Goal: Task Accomplishment & Management: Manage account settings

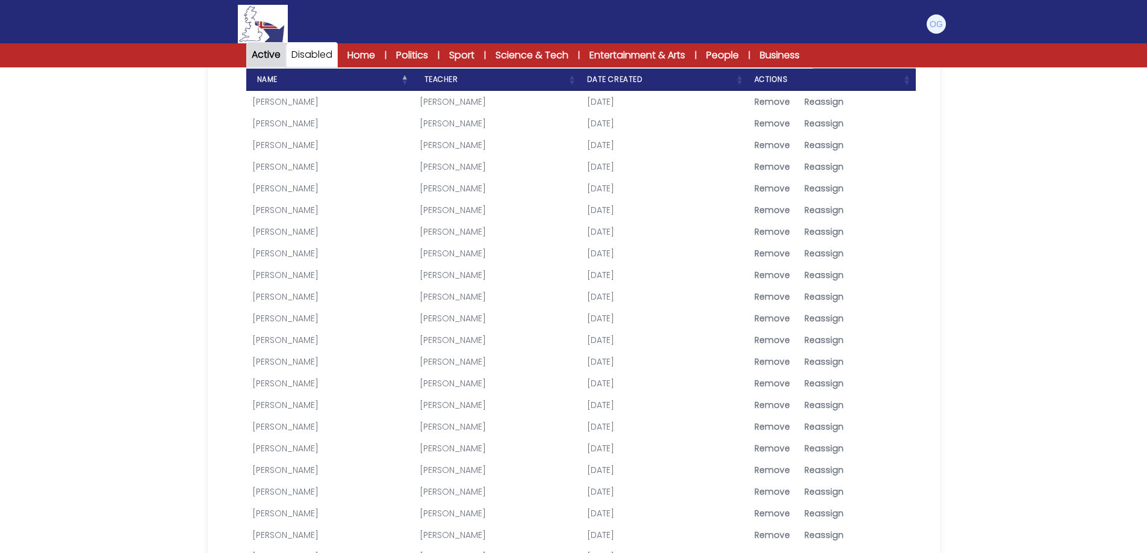
scroll to position [319, 0]
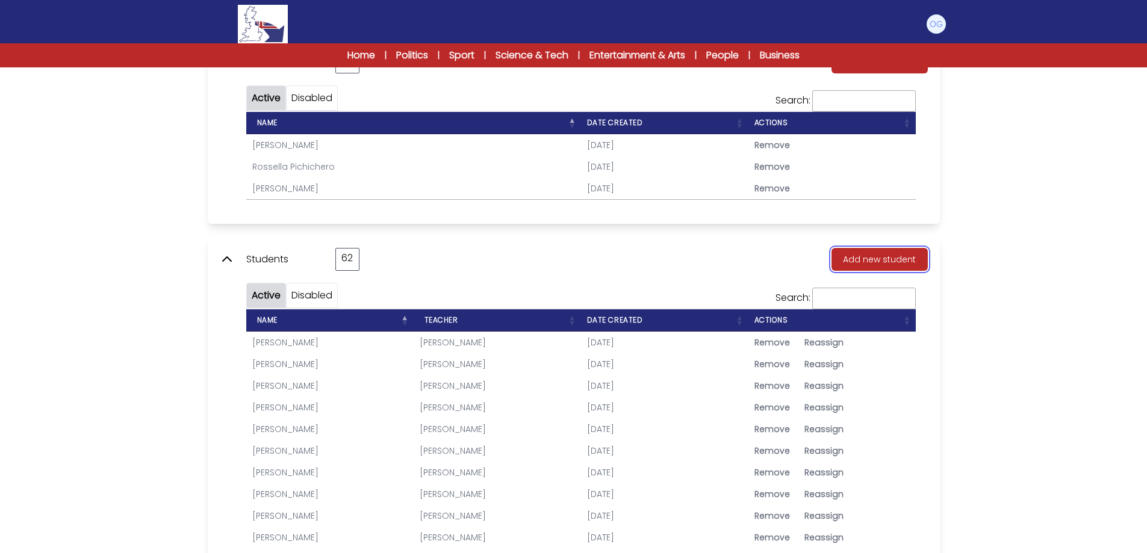
click at [856, 267] on button "Add new student" at bounding box center [879, 259] width 96 height 23
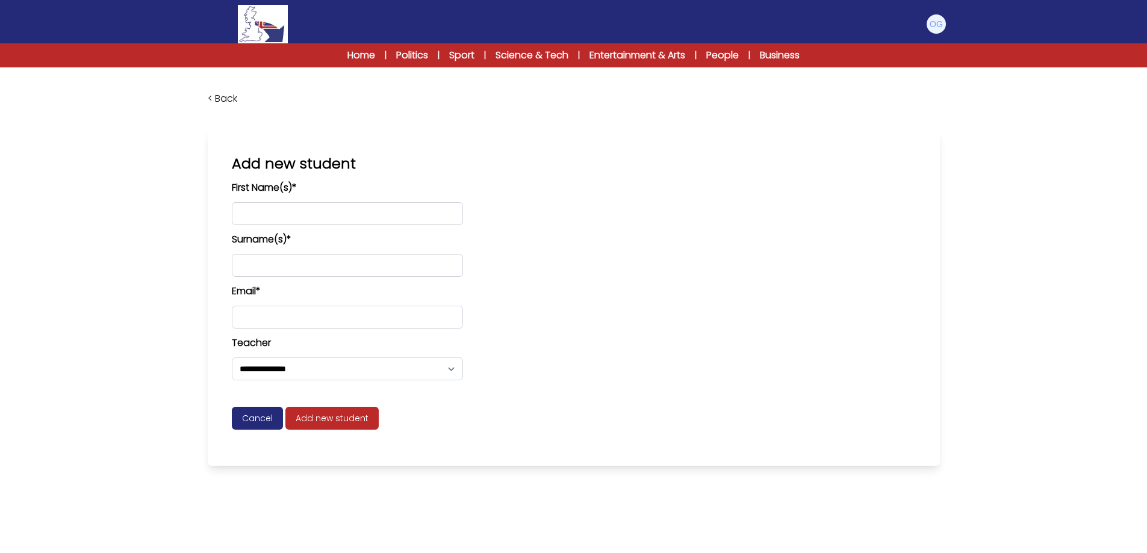
click at [226, 91] on div "< Back" at bounding box center [573, 98] width 771 height 63
click at [222, 95] on link "< Back" at bounding box center [222, 99] width 29 height 14
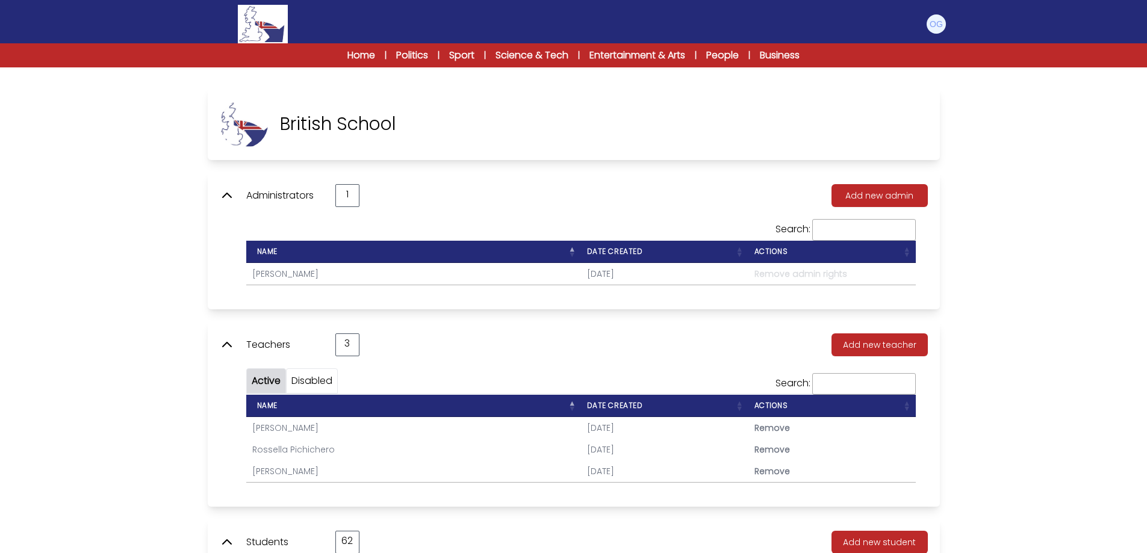
scroll to position [40, 0]
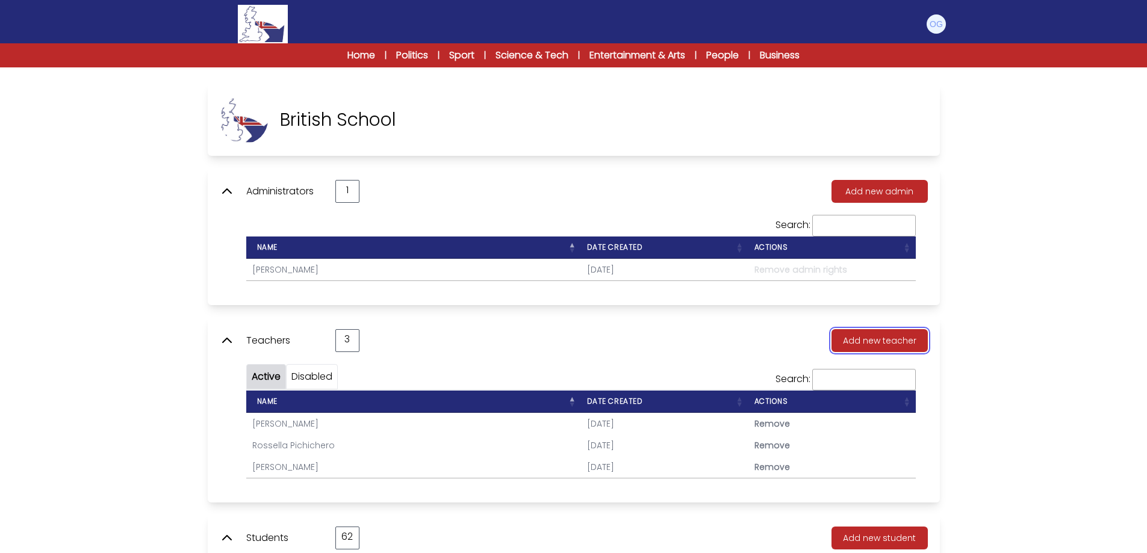
click at [881, 340] on button "Add new teacher" at bounding box center [879, 340] width 96 height 23
